Goal: Task Accomplishment & Management: Manage account settings

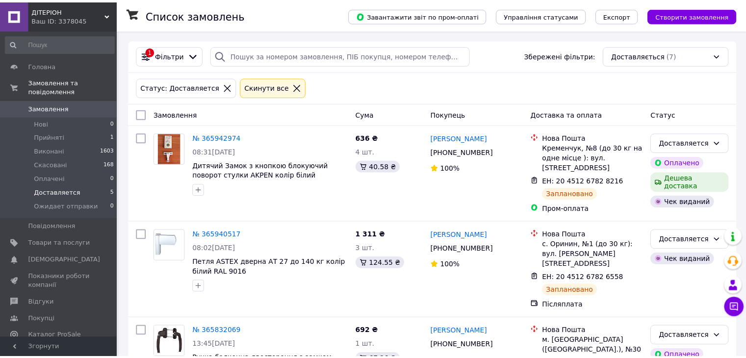
scroll to position [90, 0]
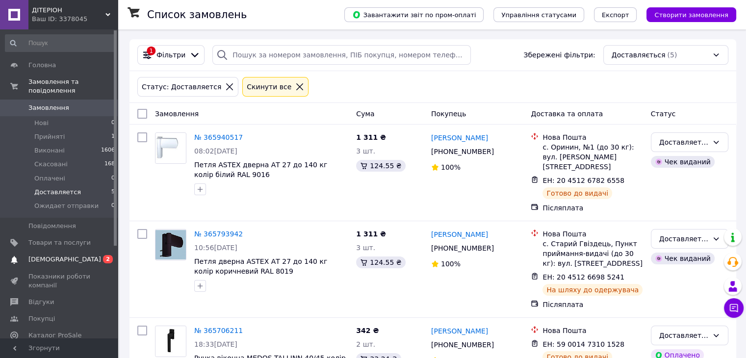
click at [74, 255] on span "[DEMOGRAPHIC_DATA]" at bounding box center [59, 259] width 62 height 9
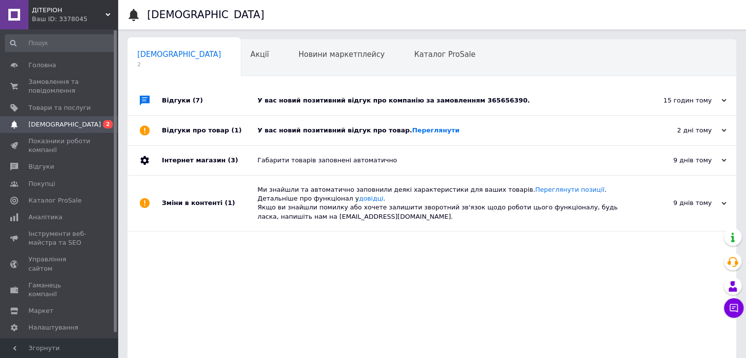
click at [386, 102] on div "У вас новий позитивний відгук про компанію за замовленням 365656390." at bounding box center [442, 100] width 371 height 9
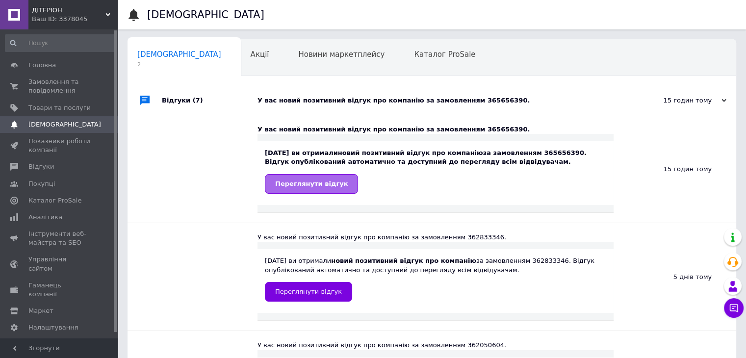
click at [326, 180] on span "Переглянути відгук" at bounding box center [311, 183] width 73 height 7
click at [241, 52] on div "Акції 0" at bounding box center [265, 58] width 48 height 37
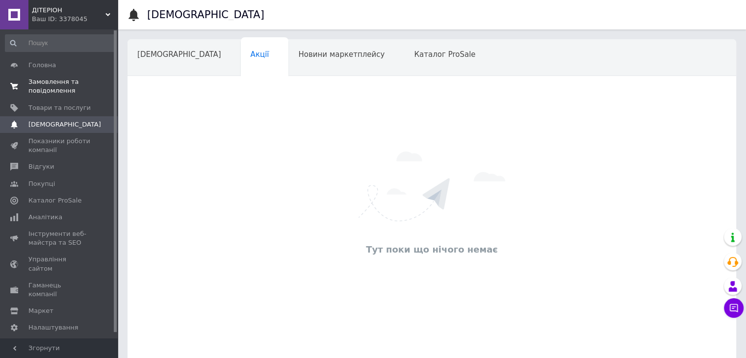
click at [54, 86] on span "Замовлення та повідомлення" at bounding box center [59, 86] width 62 height 18
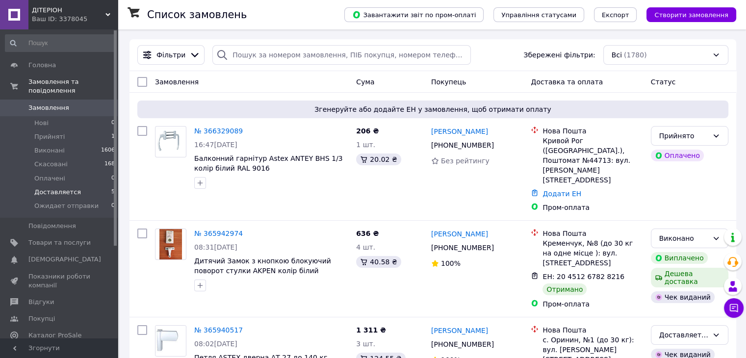
click at [63, 188] on span "Доставляется" at bounding box center [57, 192] width 47 height 9
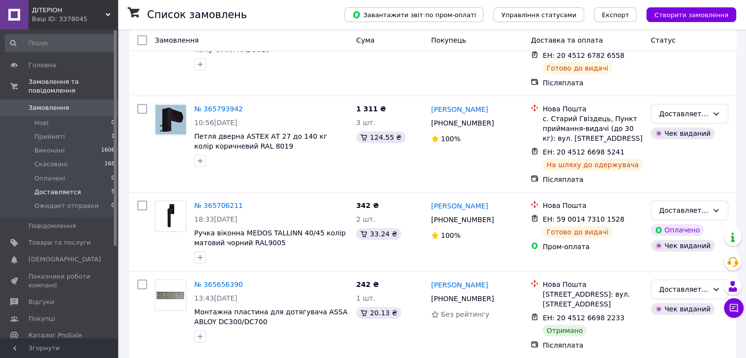
scroll to position [196, 0]
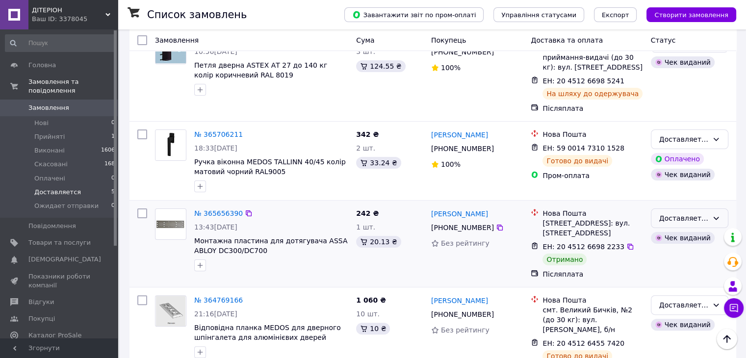
click at [692, 213] on div "Доставляется" at bounding box center [683, 218] width 49 height 11
click at [674, 248] on li "Виконано" at bounding box center [689, 248] width 76 height 18
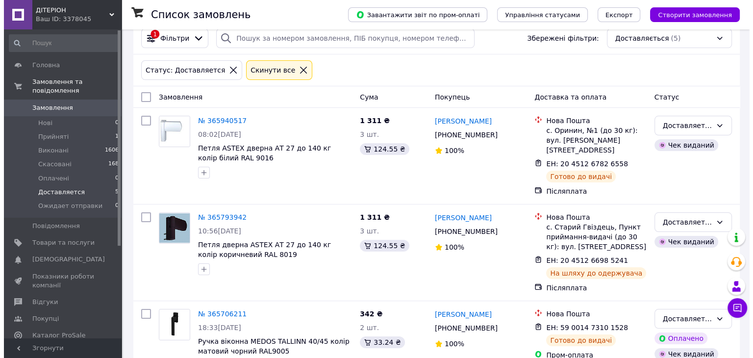
scroll to position [0, 0]
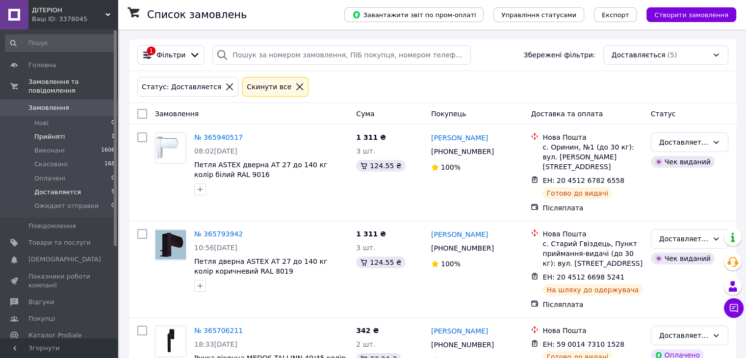
click at [90, 130] on li "Прийняті 1" at bounding box center [60, 137] width 121 height 14
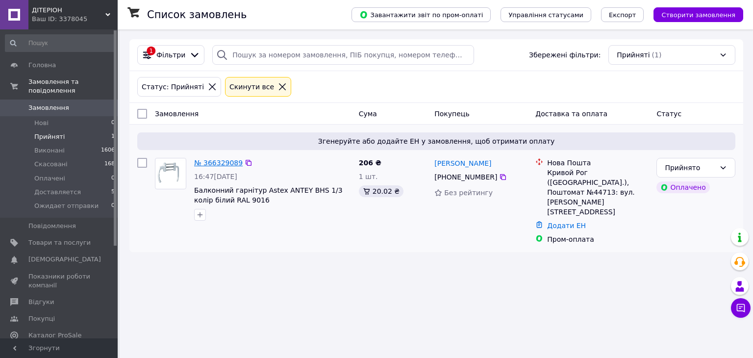
click at [215, 159] on link "№ 366329089" at bounding box center [218, 163] width 49 height 8
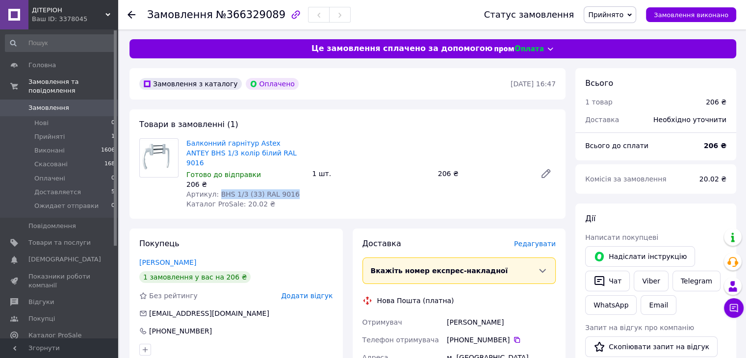
drag, startPoint x: 216, startPoint y: 183, endPoint x: 291, endPoint y: 183, distance: 75.5
click at [292, 189] on div "Артикул: BHS 1/3 (33) RAL 9016" at bounding box center [245, 194] width 118 height 10
copy span "BHS 1/3 (33) RAL 9016"
click at [66, 130] on li "Прийняті 1" at bounding box center [60, 137] width 121 height 14
